Goal: Register for event/course

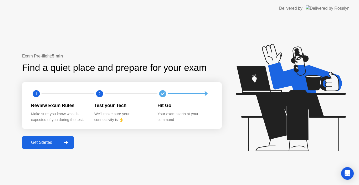
click at [49, 142] on div "Get Started" at bounding box center [42, 142] width 36 height 5
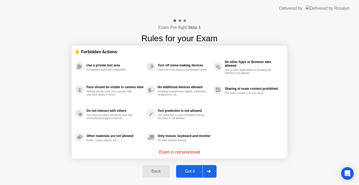
click at [185, 168] on button "Got it" at bounding box center [196, 171] width 41 height 13
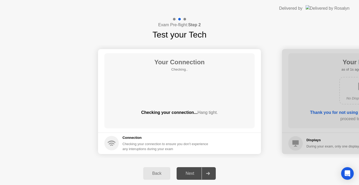
click at [249, 95] on div "Your Connection Checking.. Checking your connection... Hang tight." at bounding box center [179, 90] width 150 height 75
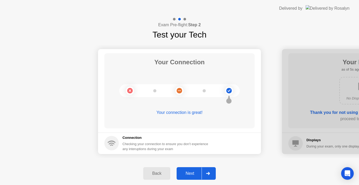
click at [185, 171] on div "Next" at bounding box center [189, 173] width 23 height 5
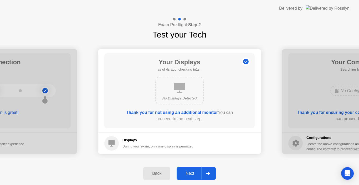
click at [190, 174] on div "Next" at bounding box center [189, 173] width 23 height 5
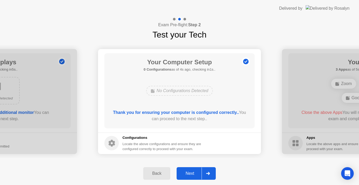
click at [189, 169] on button "Next" at bounding box center [196, 174] width 39 height 13
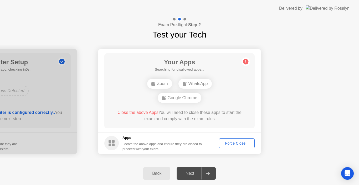
click at [249, 140] on button "Force Close..." at bounding box center [237, 144] width 36 height 10
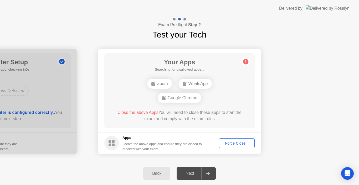
click at [240, 142] on div "Force Close..." at bounding box center [237, 143] width 32 height 4
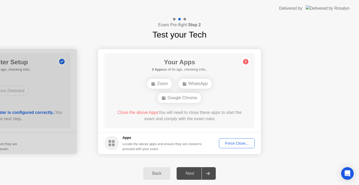
click at [247, 64] on circle at bounding box center [246, 62] width 6 height 6
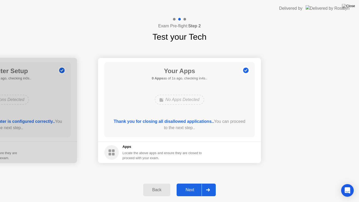
click at [195, 185] on div "Next" at bounding box center [189, 190] width 23 height 5
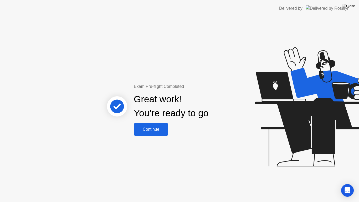
click at [152, 130] on div "Continue" at bounding box center [150, 129] width 31 height 5
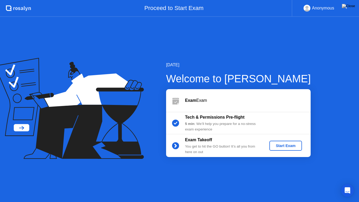
click at [281, 144] on div "Start Exam" at bounding box center [286, 146] width 28 height 4
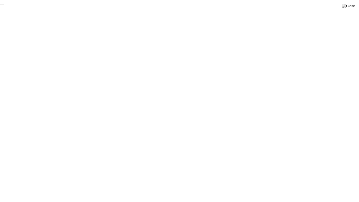
click div "End Proctoring Session"
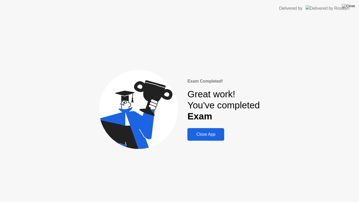
click at [210, 135] on div "Close App" at bounding box center [206, 134] width 34 height 5
